Goal: Information Seeking & Learning: Learn about a topic

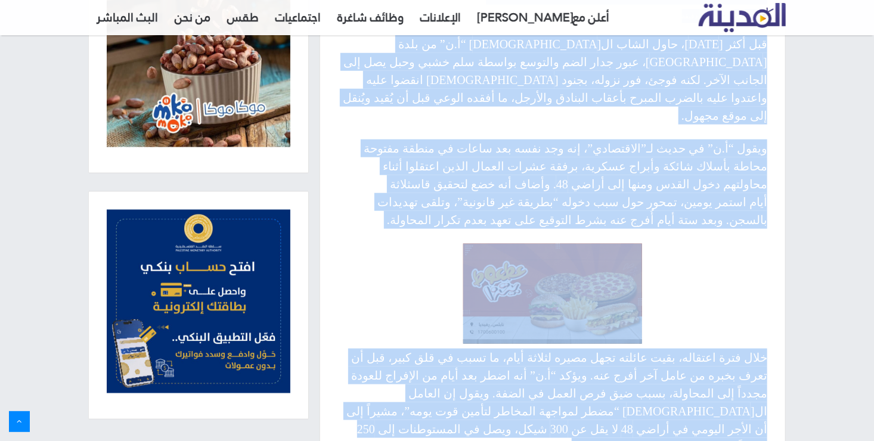
scroll to position [506, 0]
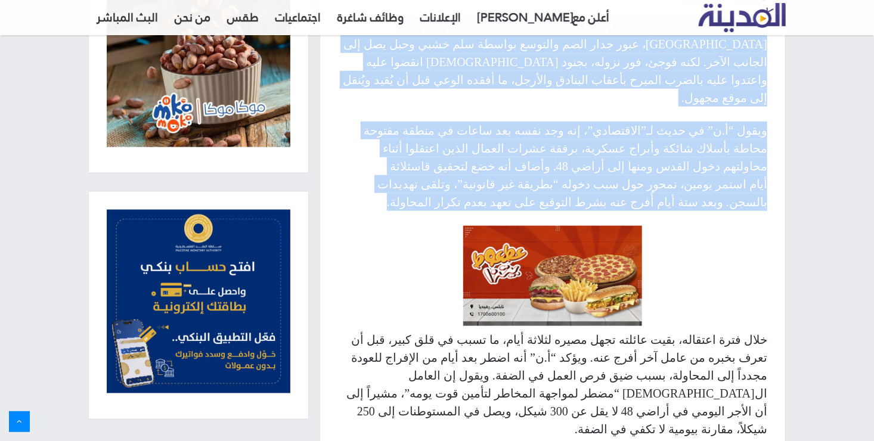
drag, startPoint x: 767, startPoint y: 147, endPoint x: 517, endPoint y: 155, distance: 250.4
click at [517, 155] on article "الرئيسية / الأخبار / ما بين القتل أو الاعتقال.. عمال الضفة يخاطرون بحياتهم لعبو…" at bounding box center [552, 288] width 466 height 1404
copy article "ما بين القتل أو الاعتقال.. عمال الضفة يخاطرون بحياتهم لعبور الجدار Sajeeda منذ …"
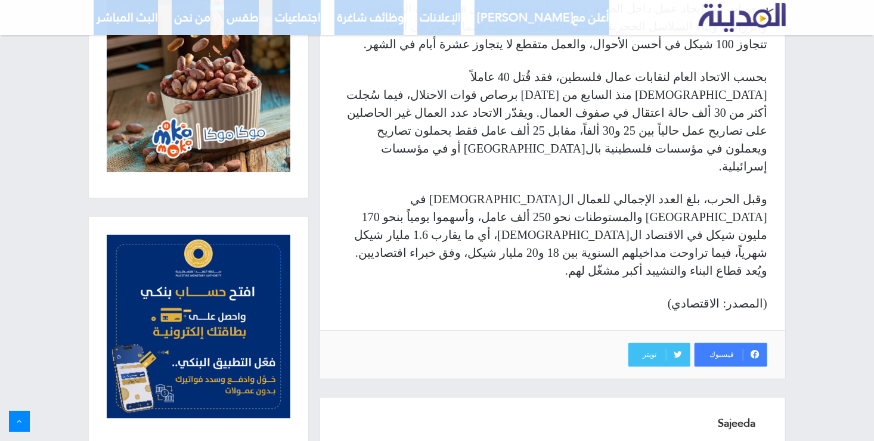
scroll to position [1108, 0]
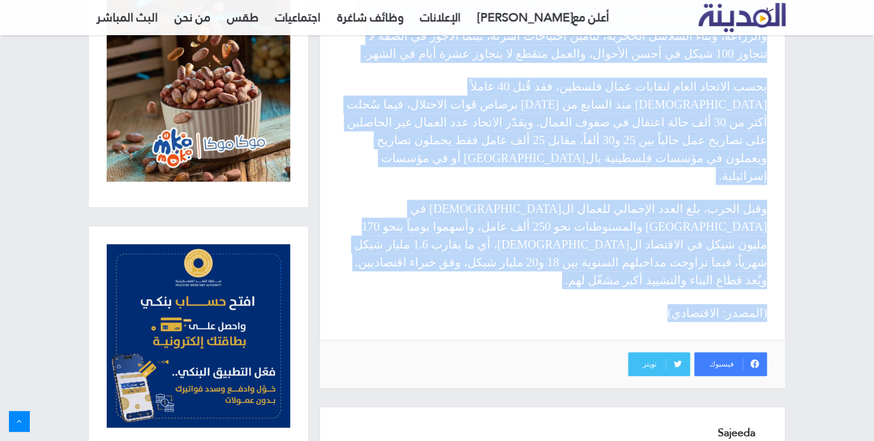
drag, startPoint x: 766, startPoint y: 114, endPoint x: 614, endPoint y: 99, distance: 152.1
copy div "خلال فترة اعتقاله، بقيت عائلته تجهل مصيره لثلاثة أيام، ما تسبب في قلق كبير، قبل…"
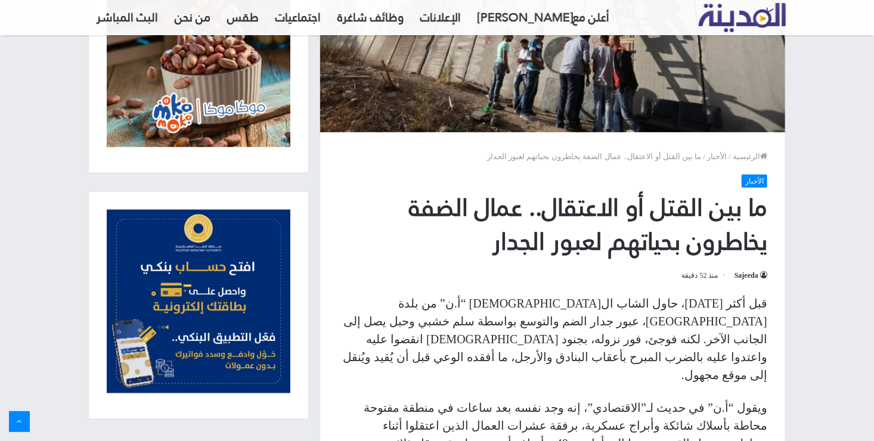
scroll to position [243, 0]
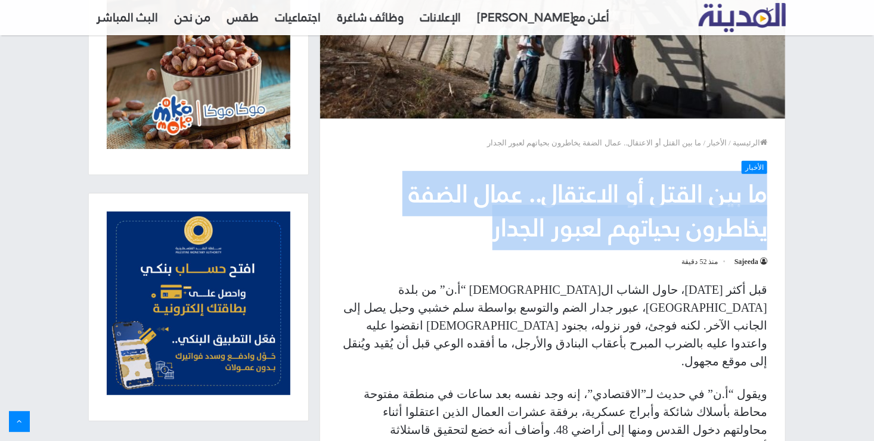
drag, startPoint x: 472, startPoint y: 223, endPoint x: 775, endPoint y: 201, distance: 304.0
click at [775, 201] on header "الرئيسية / الأخبار / ما بين القتل أو الاعتقال.. عمال الضفة يخاطرون بحياتهم لعبو…" at bounding box center [552, 200] width 465 height 162
copy h1 "ما بين القتل أو الاعتقال.. عمال الضفة يخاطرون بحياتهم لعبور الجدار"
